Goal: Task Accomplishment & Management: Use online tool/utility

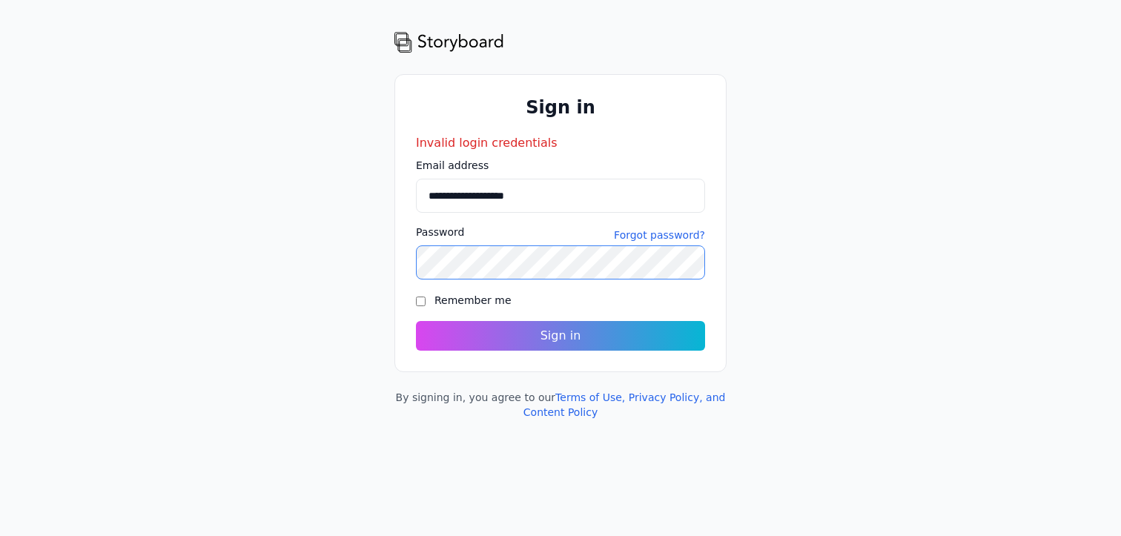
click at [385, 238] on div "**********" at bounding box center [560, 225] width 1121 height 390
click at [546, 332] on button "Sign in" at bounding box center [560, 335] width 304 height 31
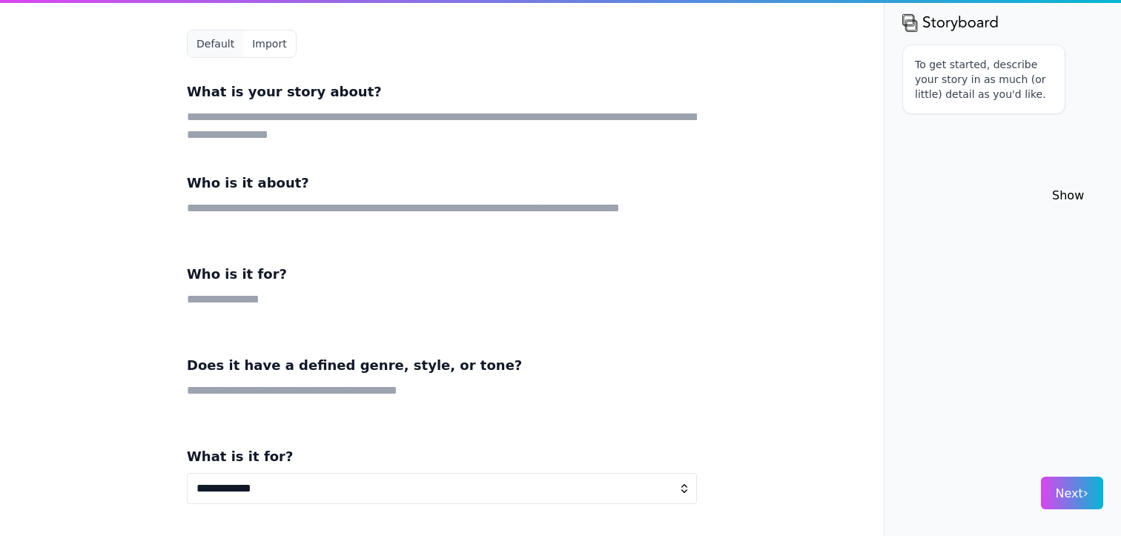
click at [0, 535] on nordpass-portal at bounding box center [0, 536] width 0 height 0
click at [1068, 489] on span "Next ›" at bounding box center [1071, 493] width 33 height 14
drag, startPoint x: 1016, startPoint y: 87, endPoint x: 1016, endPoint y: 217, distance: 129.7
click at [1016, 217] on div "To get started, describe your story in as much (or little) detail as you'd like." at bounding box center [1002, 248] width 201 height 408
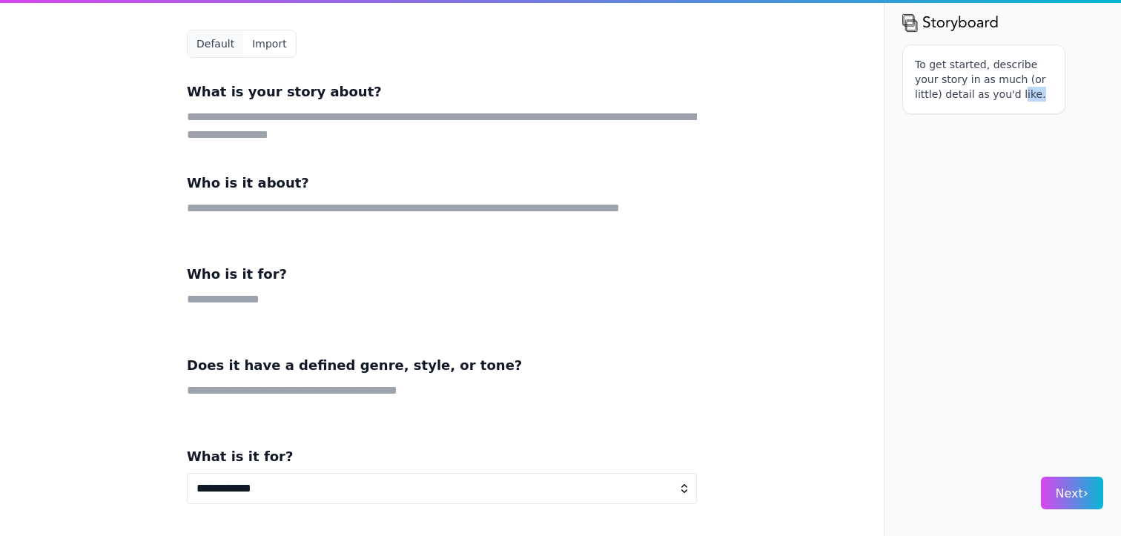
click at [961, 27] on img at bounding box center [950, 22] width 96 height 21
click at [912, 21] on img at bounding box center [950, 22] width 96 height 21
click at [211, 45] on button "Default" at bounding box center [216, 43] width 56 height 27
click at [269, 44] on button "Import" at bounding box center [269, 43] width 52 height 27
